Goal: Transaction & Acquisition: Obtain resource

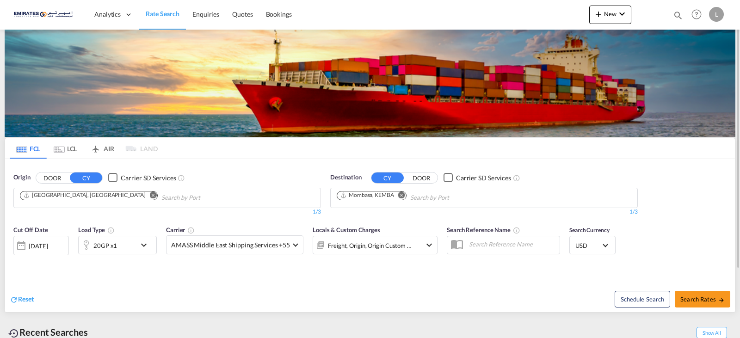
click at [400, 199] on button "Remove" at bounding box center [399, 196] width 14 height 9
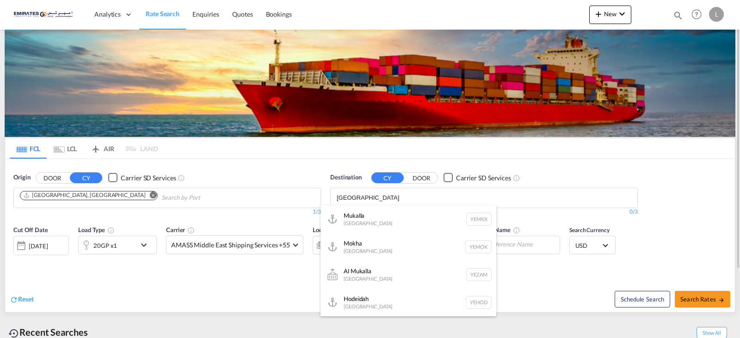
type input "[GEOGRAPHIC_DATA]"
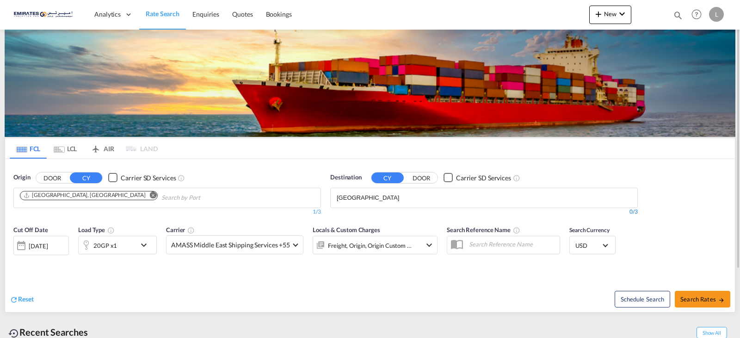
click at [379, 209] on div "0/3" at bounding box center [484, 212] width 308 height 8
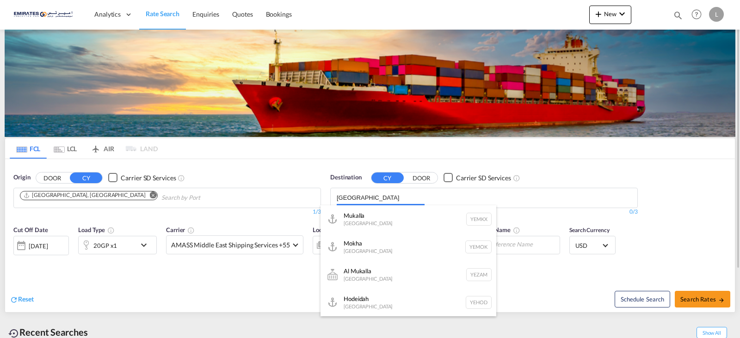
click at [374, 199] on body "Analytics Dashboard Rate Search Enquiries Quotes Bookings" at bounding box center [370, 169] width 740 height 338
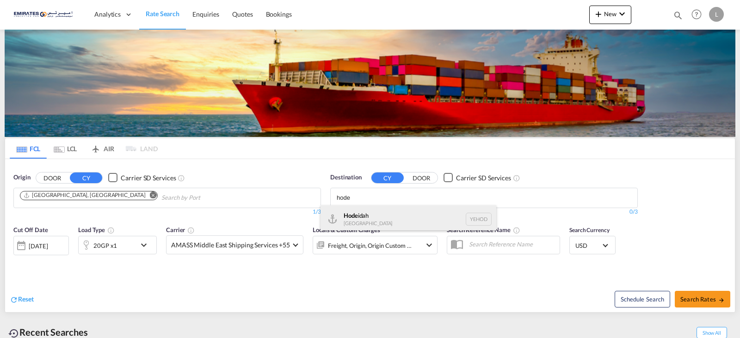
type input "hode"
click at [362, 217] on div "Hode idah [GEOGRAPHIC_DATA] YEHOD" at bounding box center [409, 219] width 176 height 28
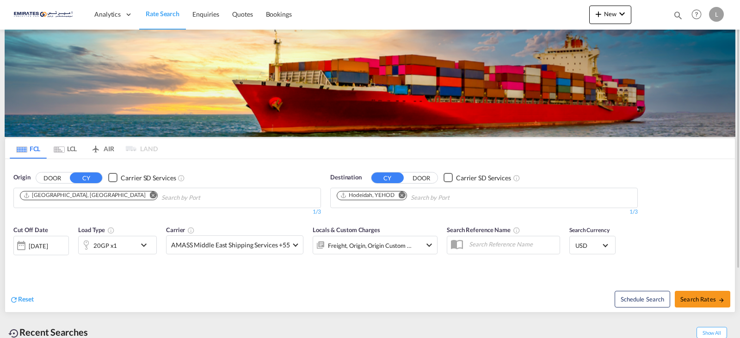
click at [149, 243] on md-icon "icon-chevron-down" at bounding box center [146, 245] width 16 height 11
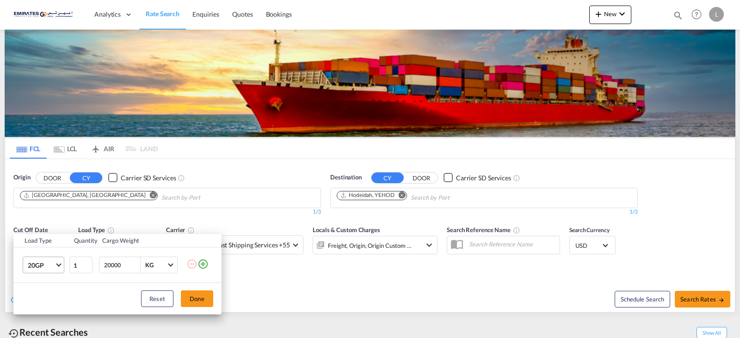
click at [56, 272] on md-select-value "20GP" at bounding box center [45, 265] width 37 height 16
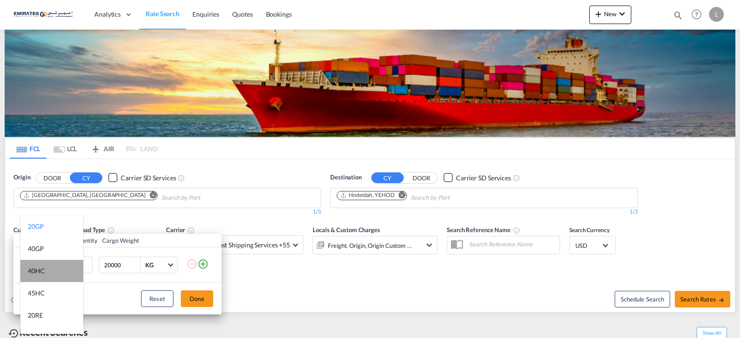
click at [59, 264] on md-option "40HC" at bounding box center [51, 271] width 63 height 22
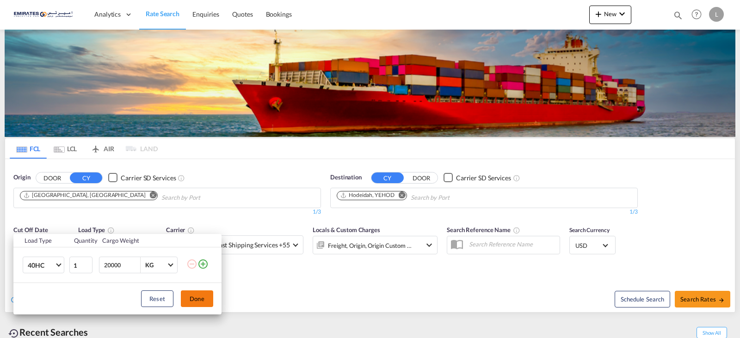
click at [209, 298] on button "Done" at bounding box center [197, 299] width 32 height 17
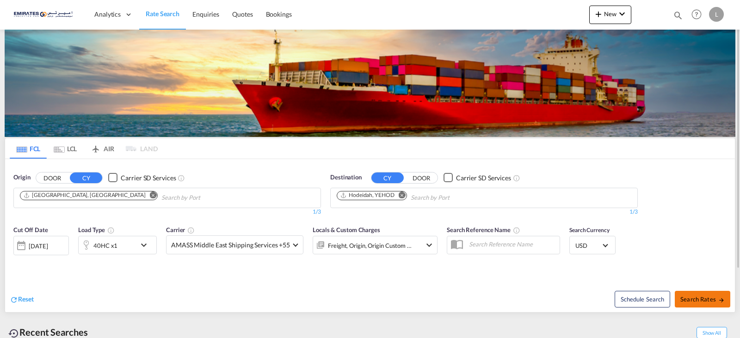
click at [713, 300] on span "Search Rates" at bounding box center [703, 299] width 44 height 7
type input "AEJEA to YEHOD / [DATE]"
